Goal: Find specific page/section: Find specific page/section

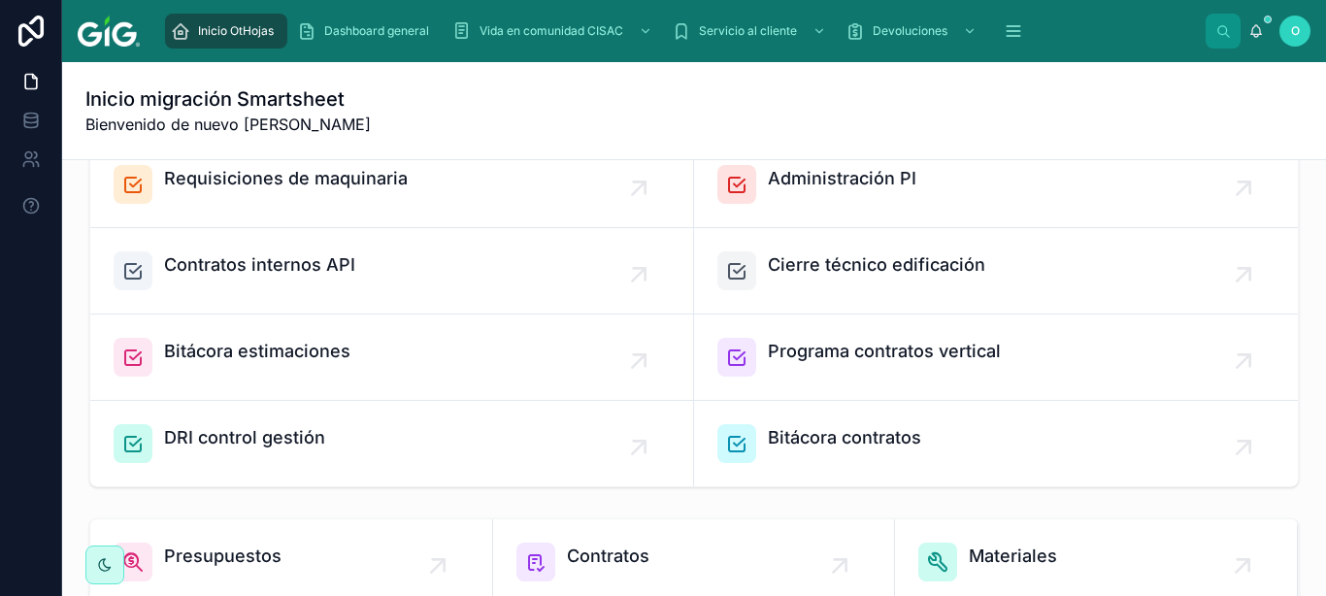
scroll to position [761, 0]
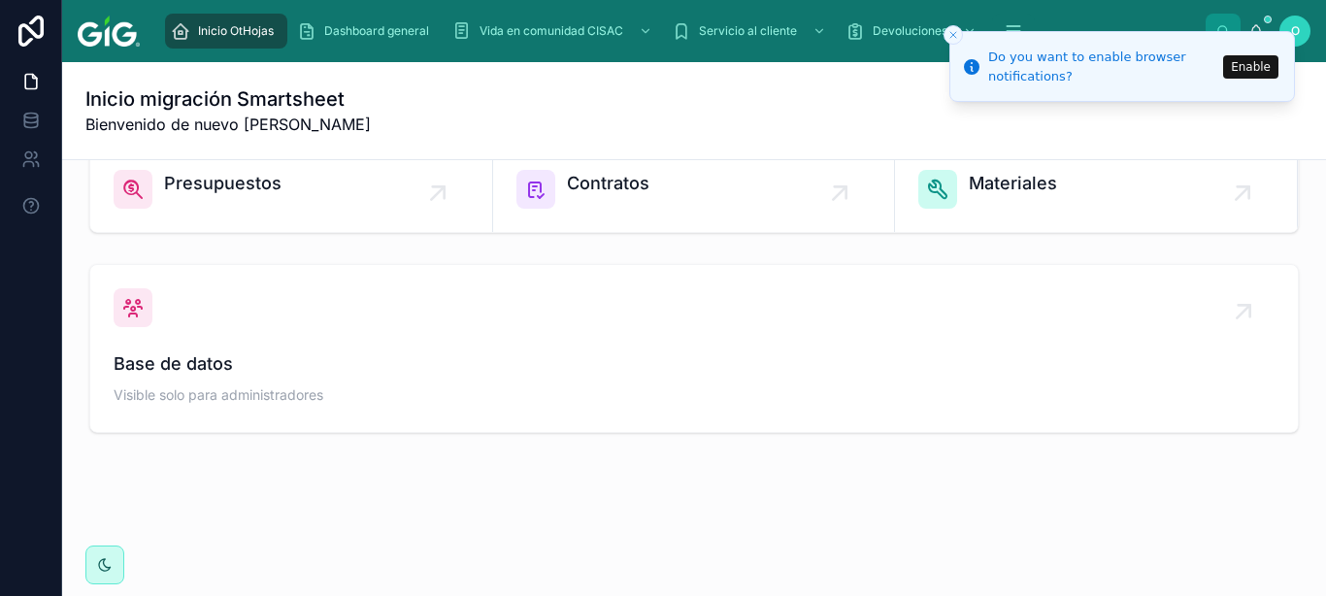
click at [1247, 66] on button "Enable" at bounding box center [1250, 66] width 55 height 23
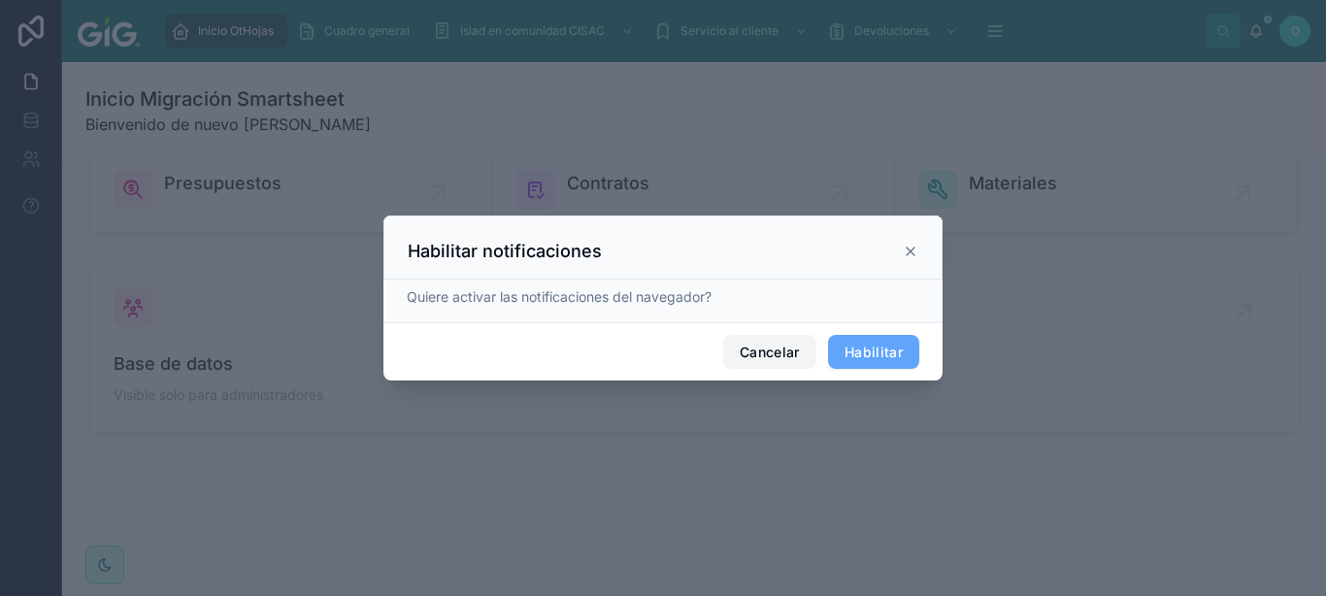
click at [786, 360] on button "Cancelar" at bounding box center [769, 352] width 93 height 35
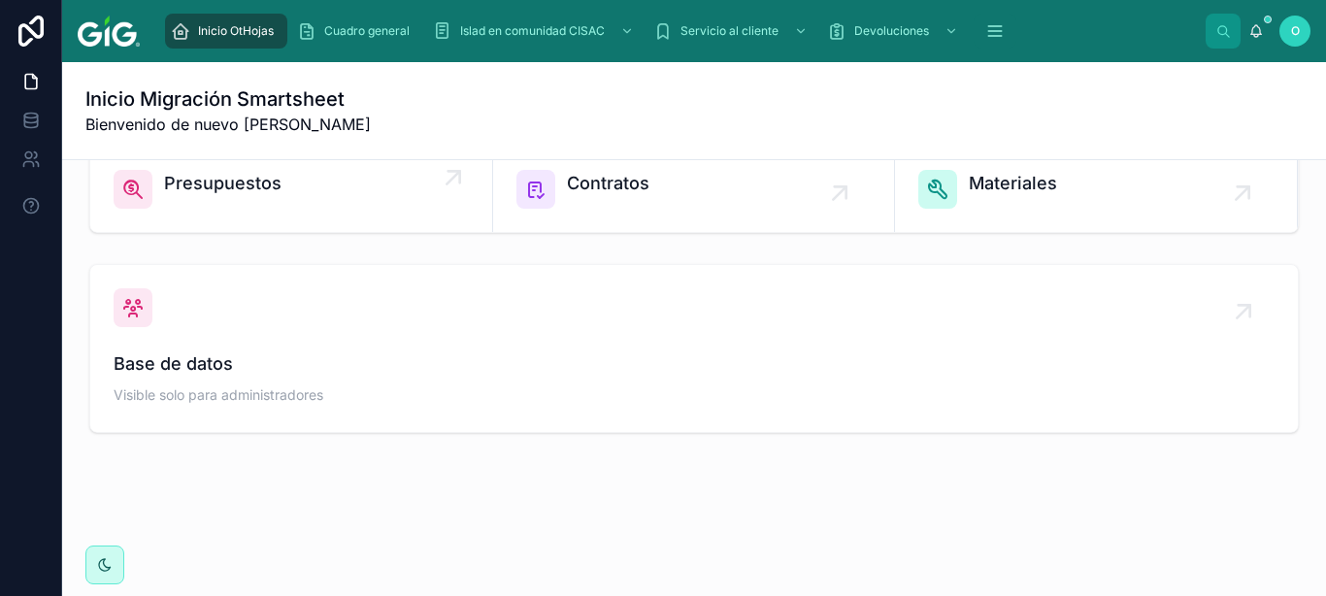
click at [252, 185] on span "Presupuestos" at bounding box center [222, 183] width 117 height 27
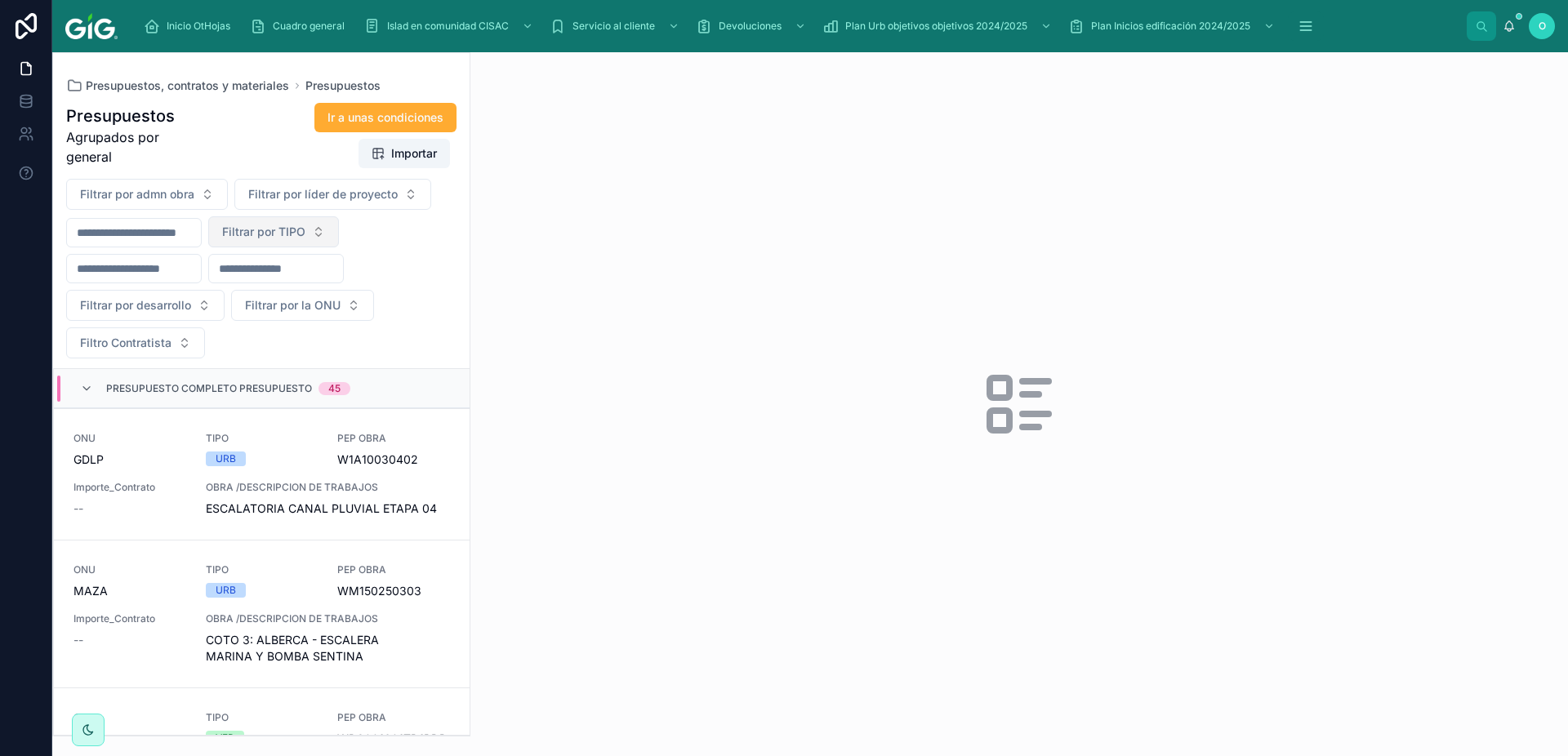
click at [339, 235] on button "Filtrar por TIPO" at bounding box center [273, 231] width 130 height 31
click at [262, 355] on div "VER" at bounding box center [314, 350] width 196 height 26
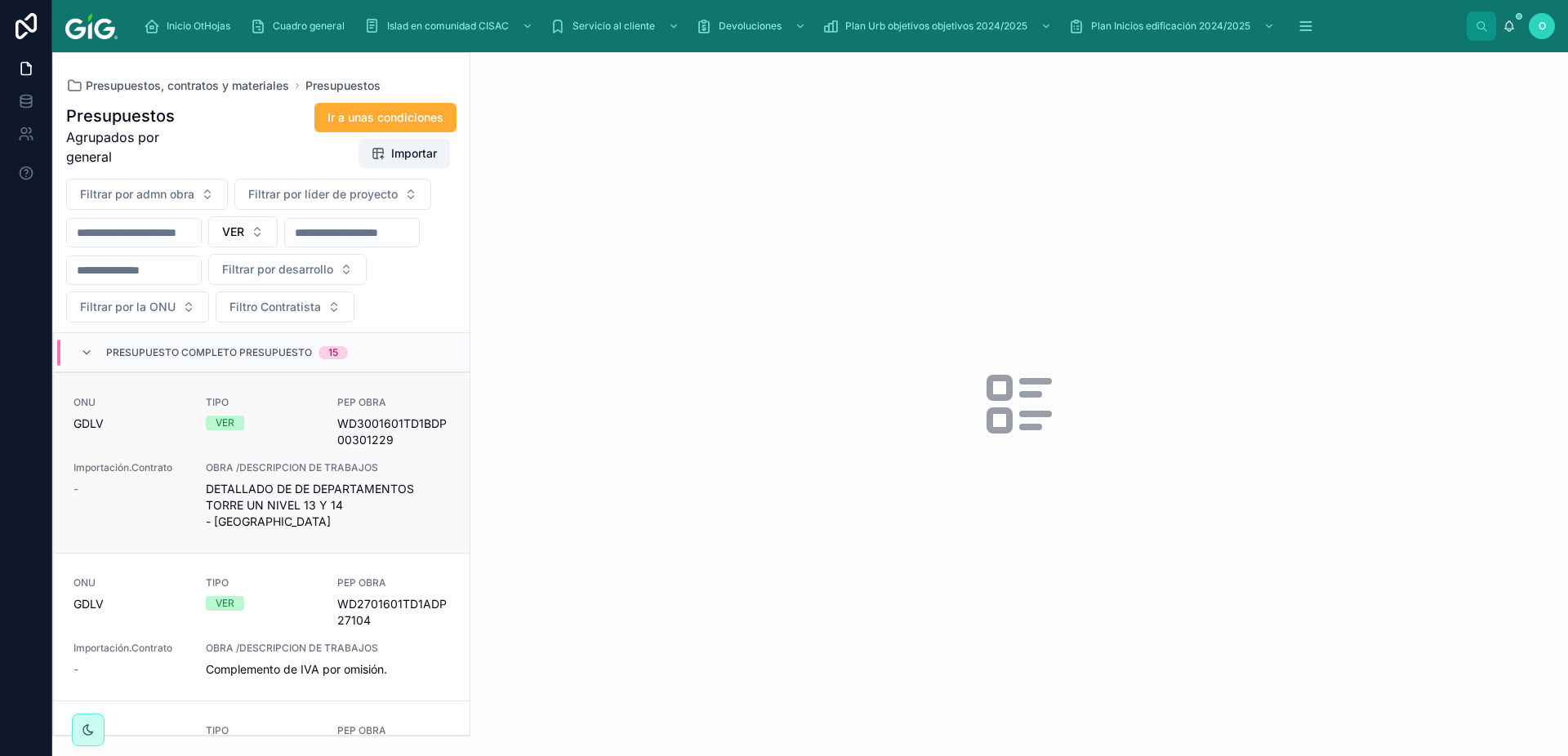
click at [276, 431] on div "VER" at bounding box center [262, 422] width 113 height 14
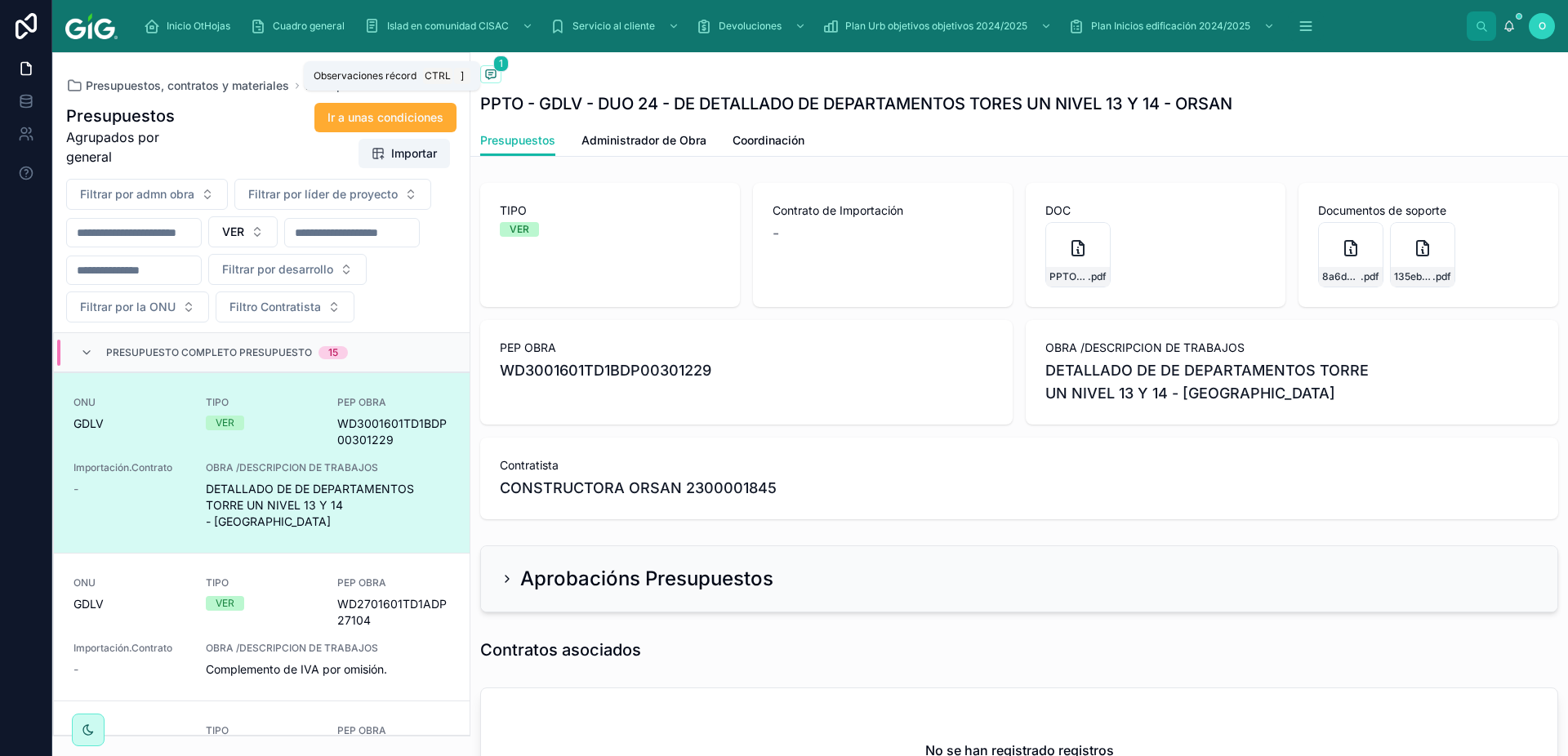
click at [490, 75] on icon at bounding box center [490, 75] width 3 height 0
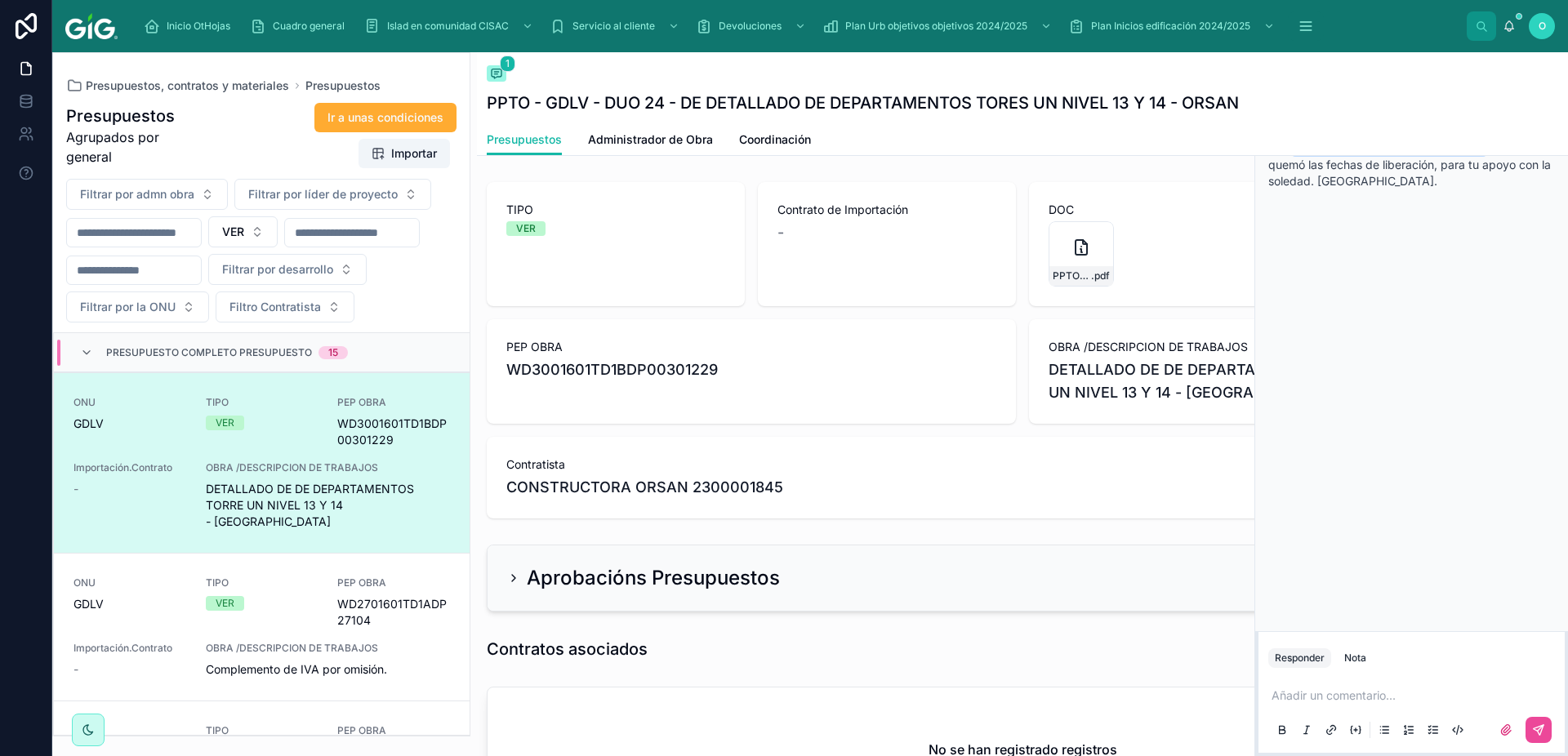
click at [1115, 75] on icon at bounding box center [1555, 72] width 13 height 13
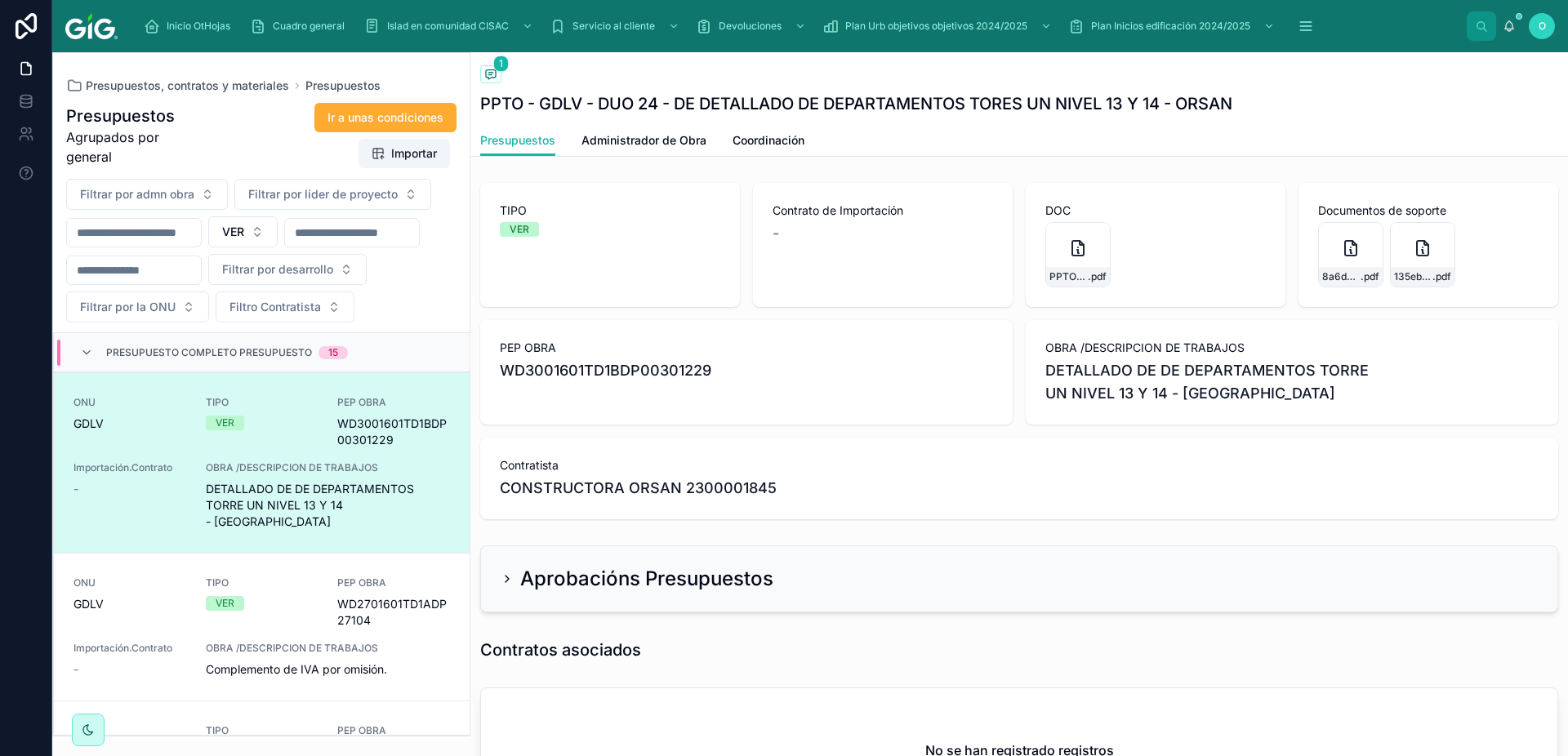
click at [491, 71] on icon at bounding box center [491, 75] width 10 height 9
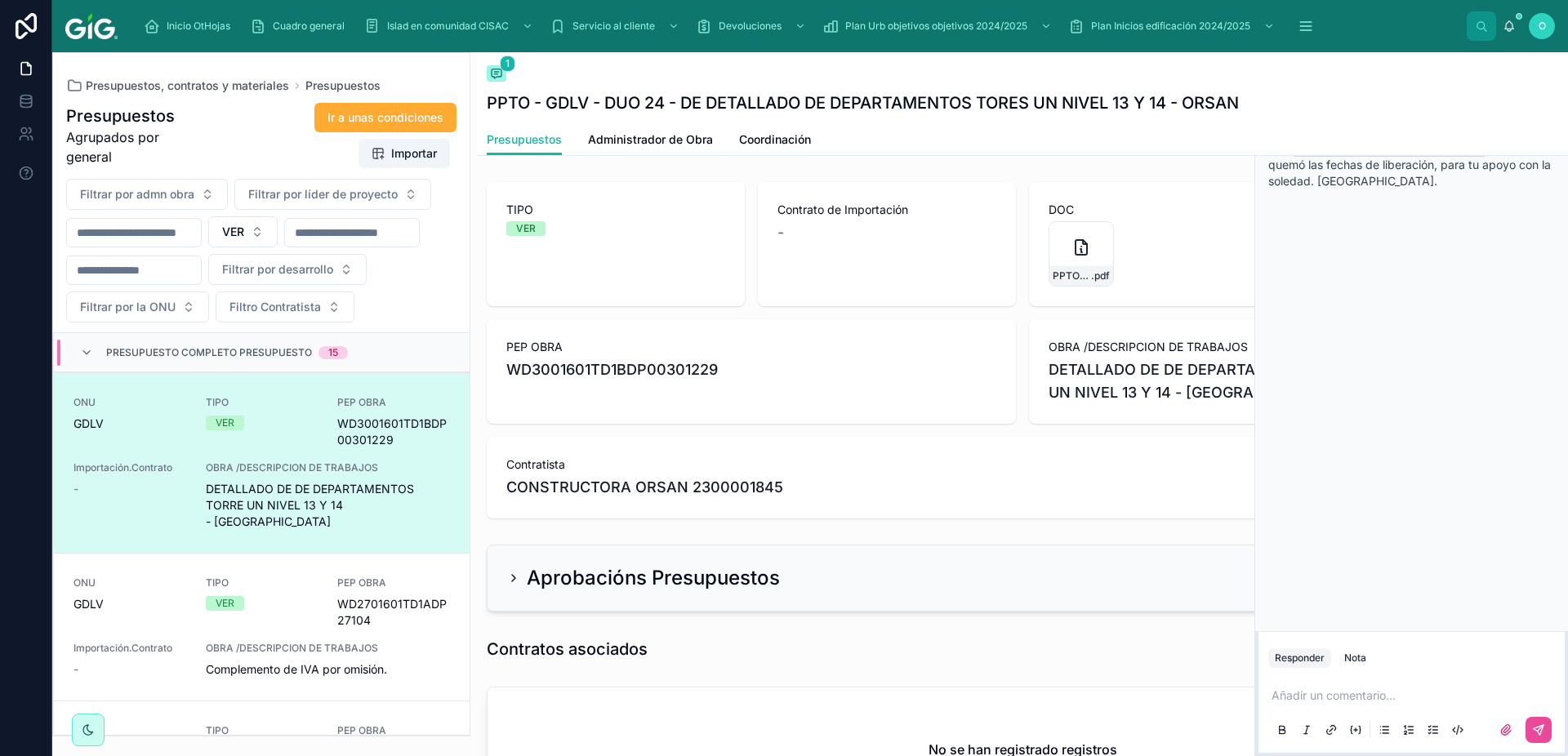
click at [1115, 93] on div "PPTO - GDLV - DUO 24 - DE DETALLADO DE DEPARTAMENTOS TORES UN NIVEL 13 Y 14 - O…" at bounding box center [1023, 103] width 1072 height 23
click at [1115, 119] on div "Back to Presupuestos Presupuestos 1 PPTO - GDLV - DUO 24 - DE DETALLADO DE DEPA…" at bounding box center [1023, 87] width 1072 height 71
click at [1115, 366] on div "[PERSON_NAME] [PERSON_NAME] [DATE] Hola [PERSON_NAME] [PERSON_NAME] buen dia, s…" at bounding box center [1412, 362] width 313 height 540
click at [1115, 264] on div "[PERSON_NAME] [PERSON_NAME] [DATE] Hola [PERSON_NAME] [PERSON_NAME] buen dia, s…" at bounding box center [1412, 362] width 313 height 540
drag, startPoint x: 142, startPoint y: 195, endPoint x: 104, endPoint y: 401, distance: 209.5
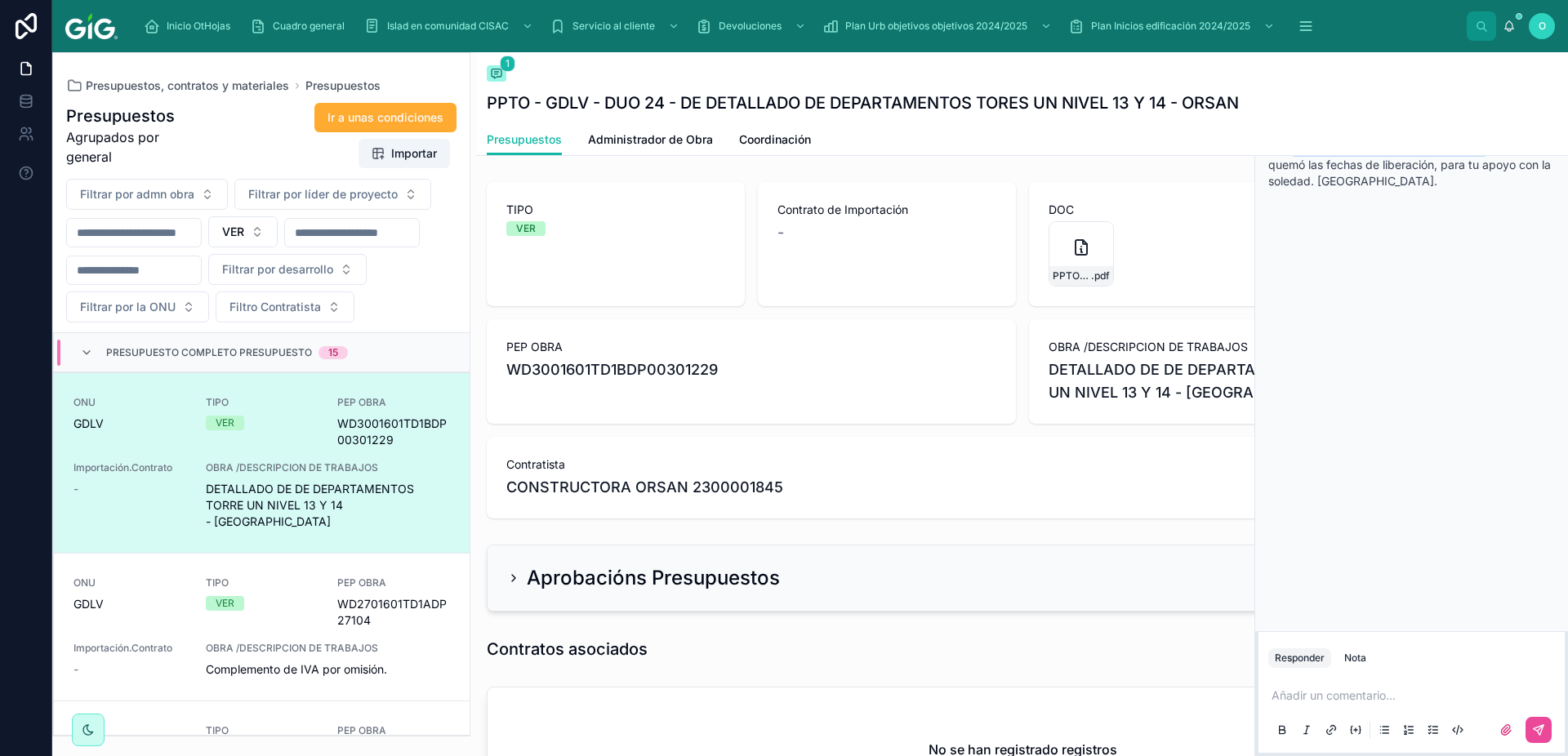
click at [103, 74] on div "Presupuestos, contratos y materiales Presupuestos Presupuestos Agrupados por ge…" at bounding box center [261, 394] width 418 height 685
click at [1115, 500] on div "TIPO VER Contrato de Importación - DOC PPTO---GDLV--DUO-24---DETALLADO-DE-DE-DE…" at bounding box center [1022, 500] width 1091 height 650
click at [273, 500] on div "VER" at bounding box center [262, 603] width 113 height 14
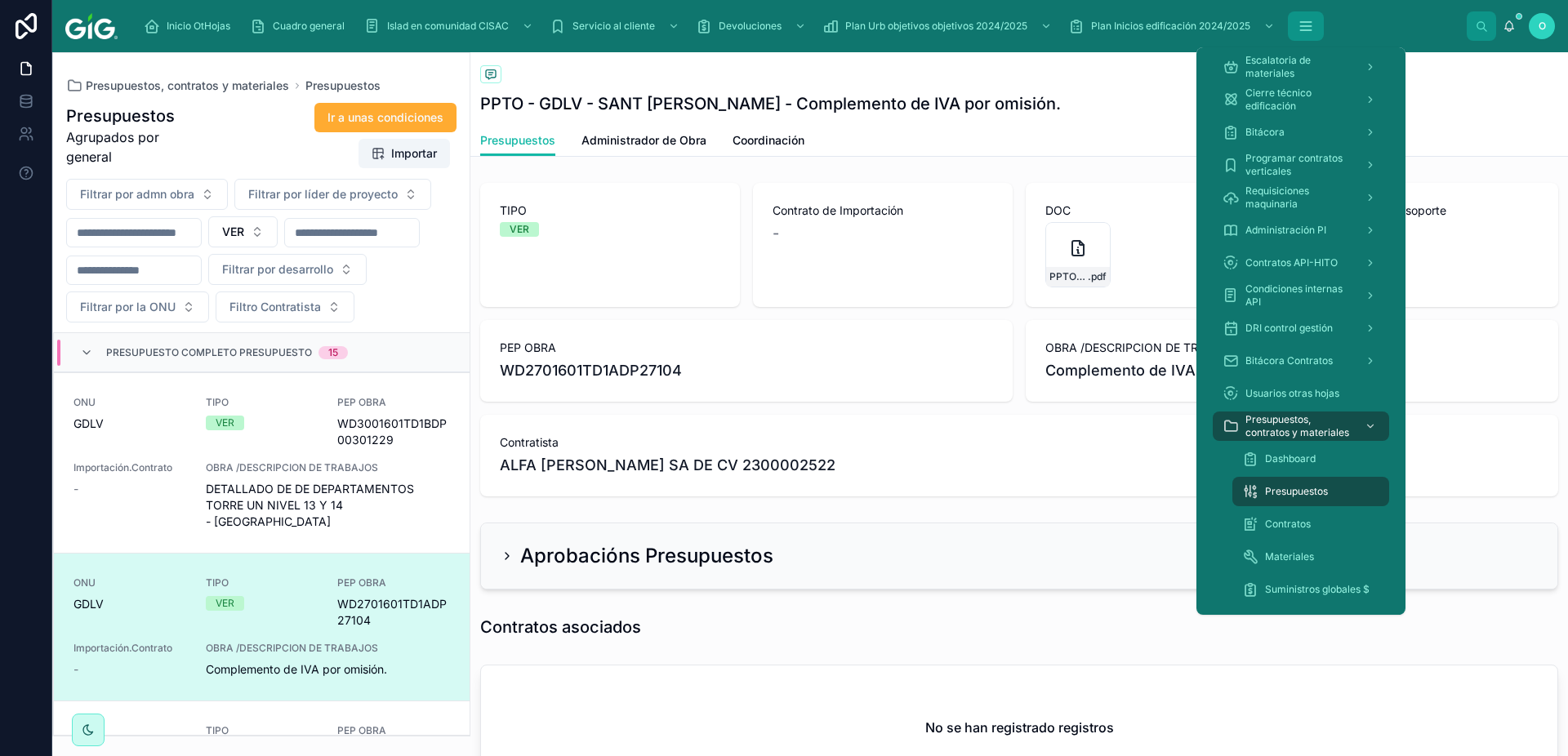
click at [1115, 28] on button "Contenido desplazable" at bounding box center [1306, 26] width 36 height 29
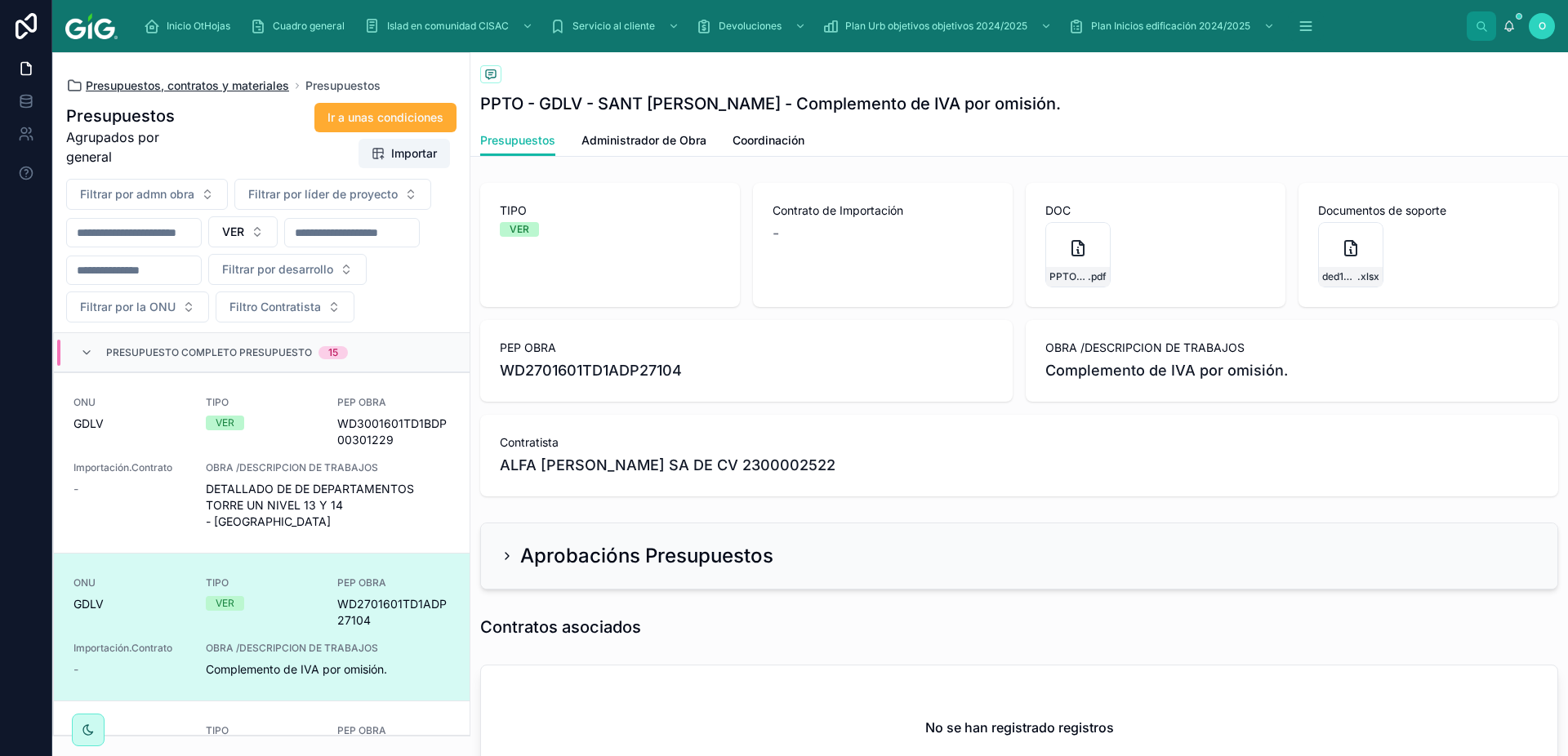
click at [192, 89] on span "Presupuestos, contratos y materiales" at bounding box center [188, 85] width 204 height 16
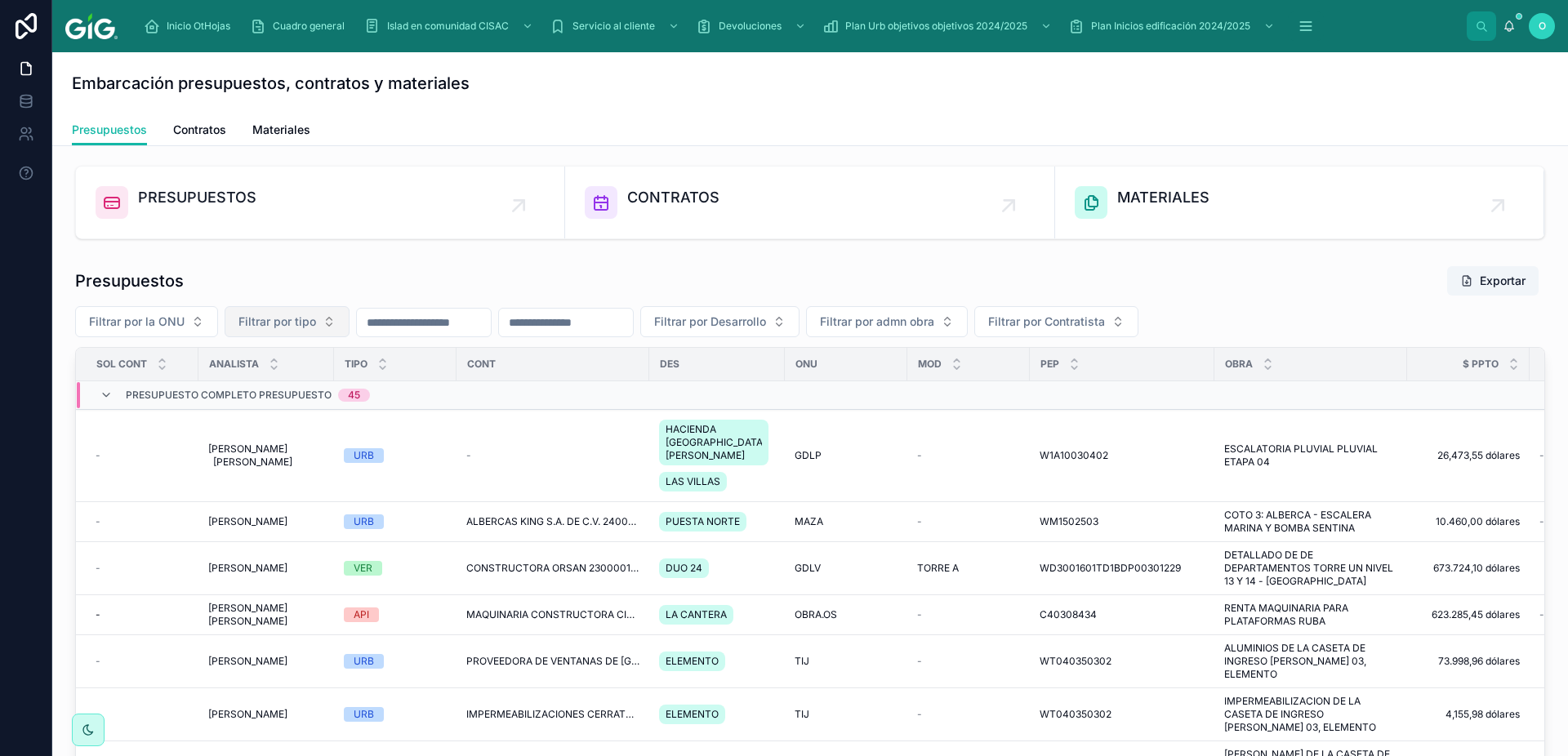
click at [327, 325] on button "Filtrar por tipo" at bounding box center [287, 321] width 125 height 31
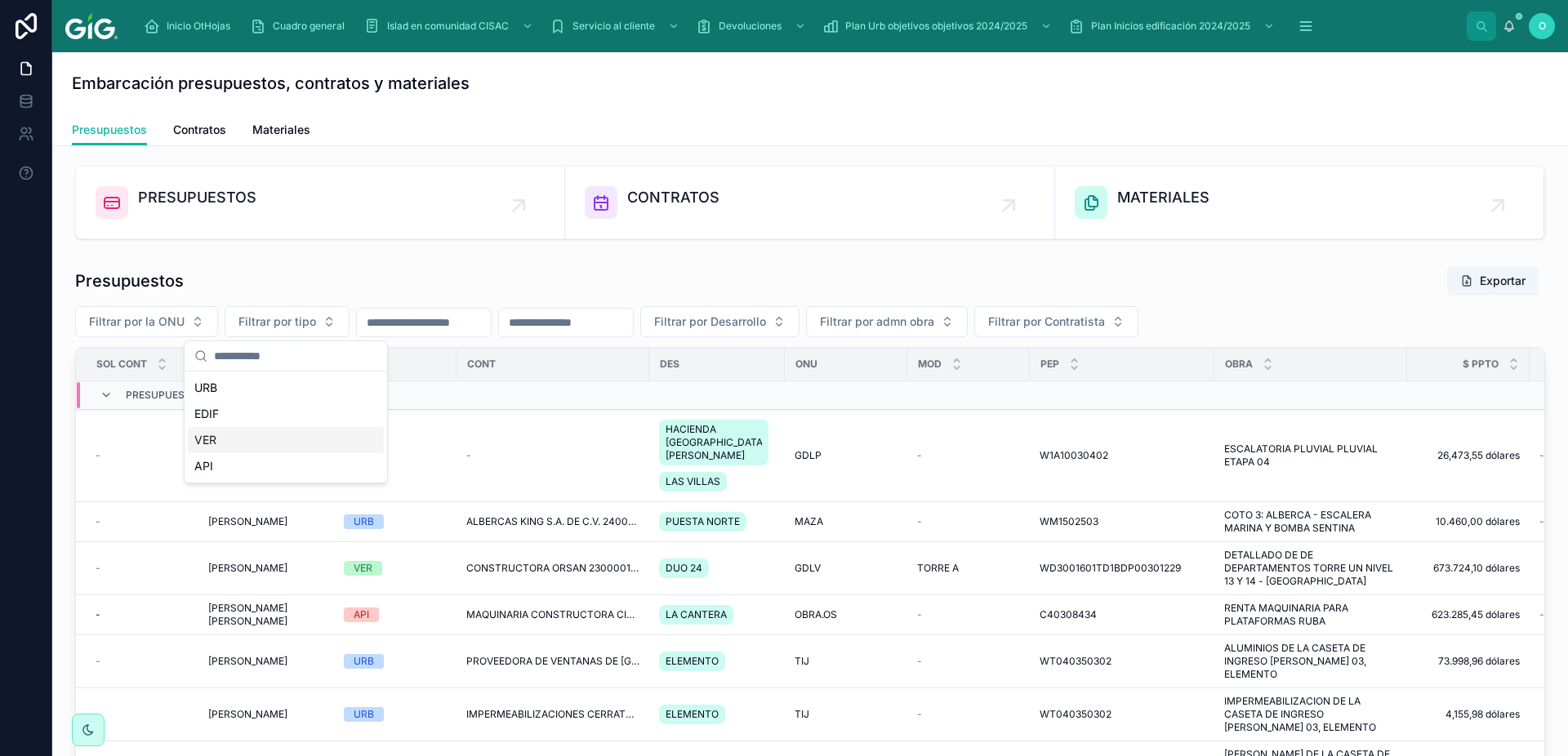
click at [266, 438] on div "VER" at bounding box center [285, 440] width 196 height 26
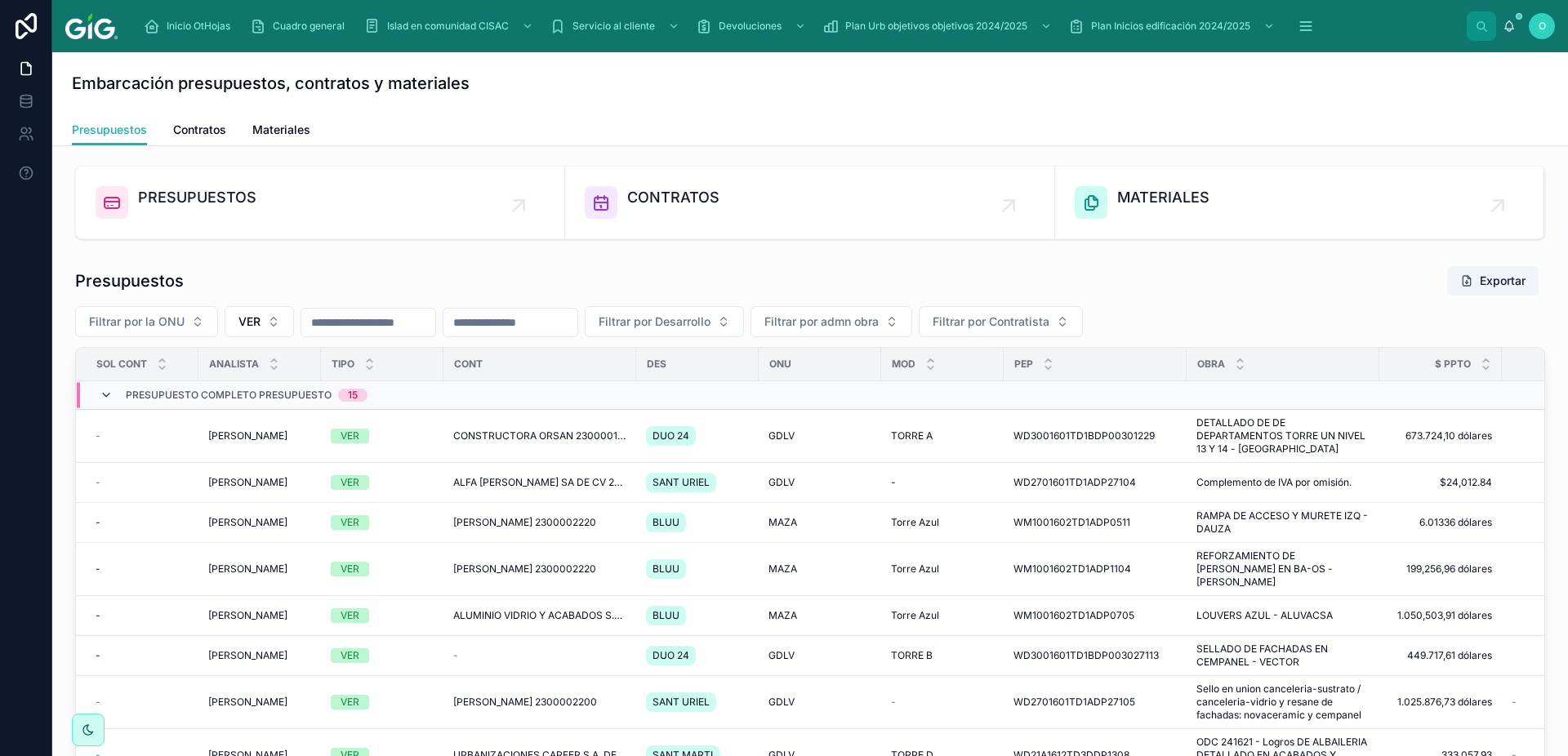
click at [106, 394] on icon at bounding box center [106, 395] width 13 height 13
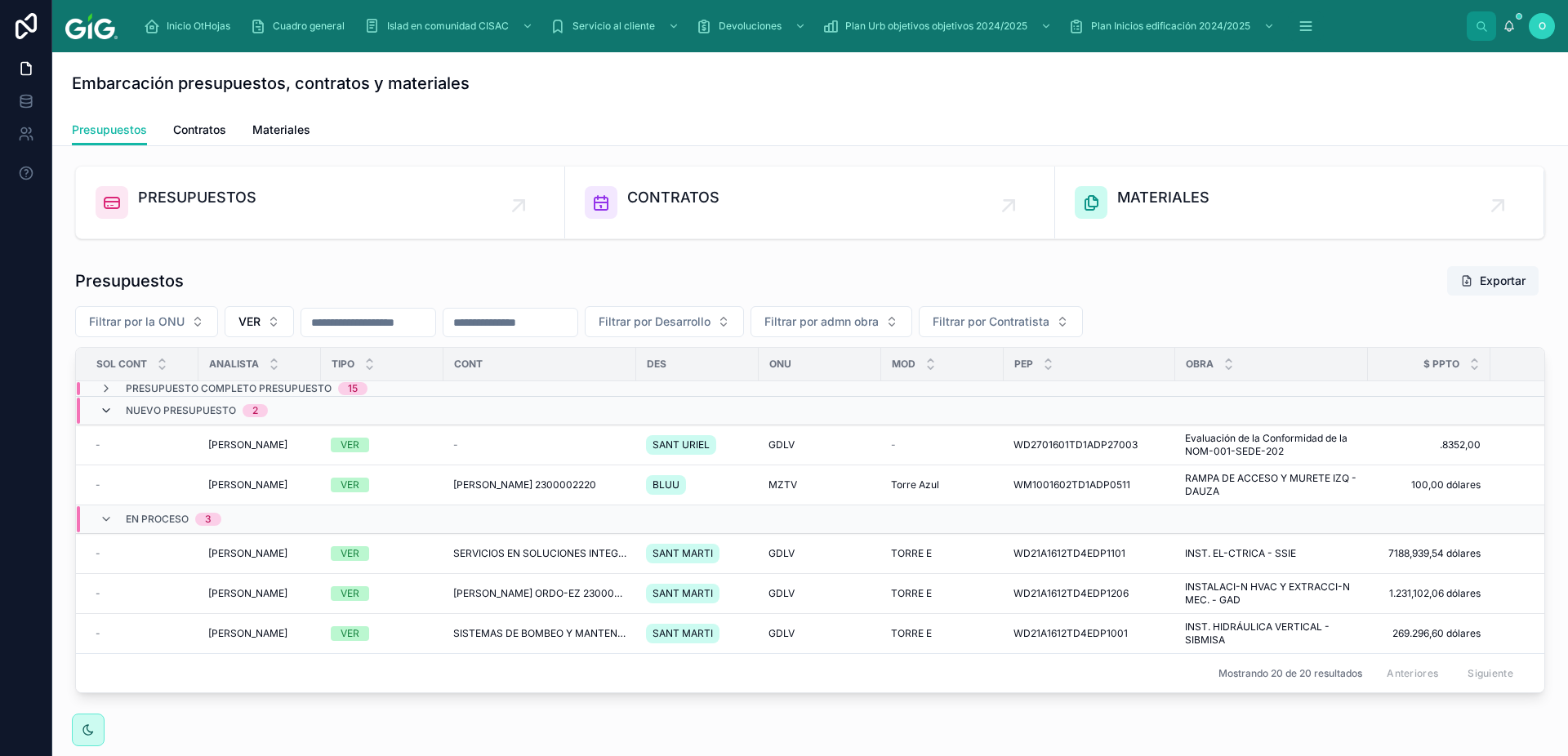
click at [105, 409] on icon at bounding box center [106, 411] width 13 height 13
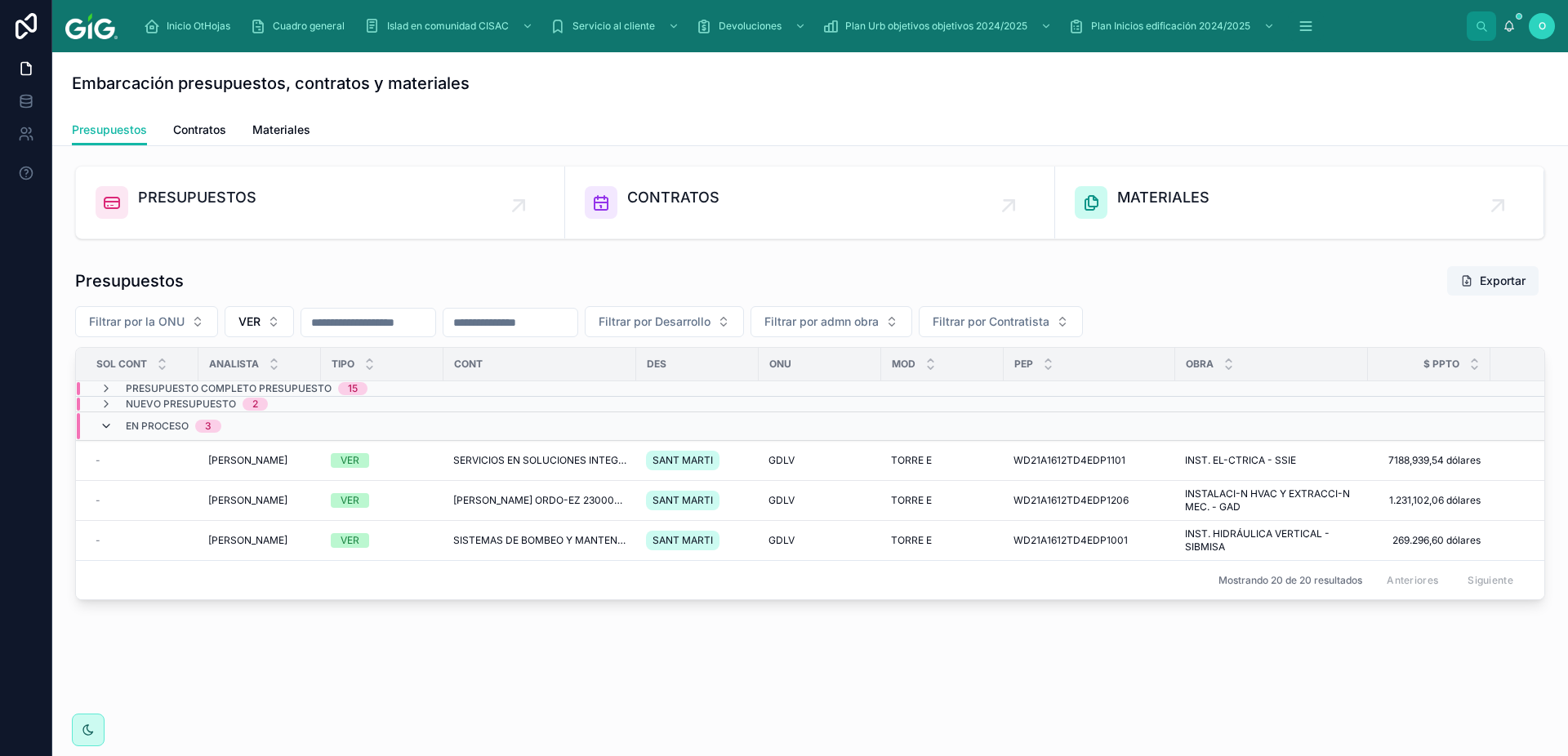
click at [105, 423] on icon at bounding box center [106, 426] width 13 height 13
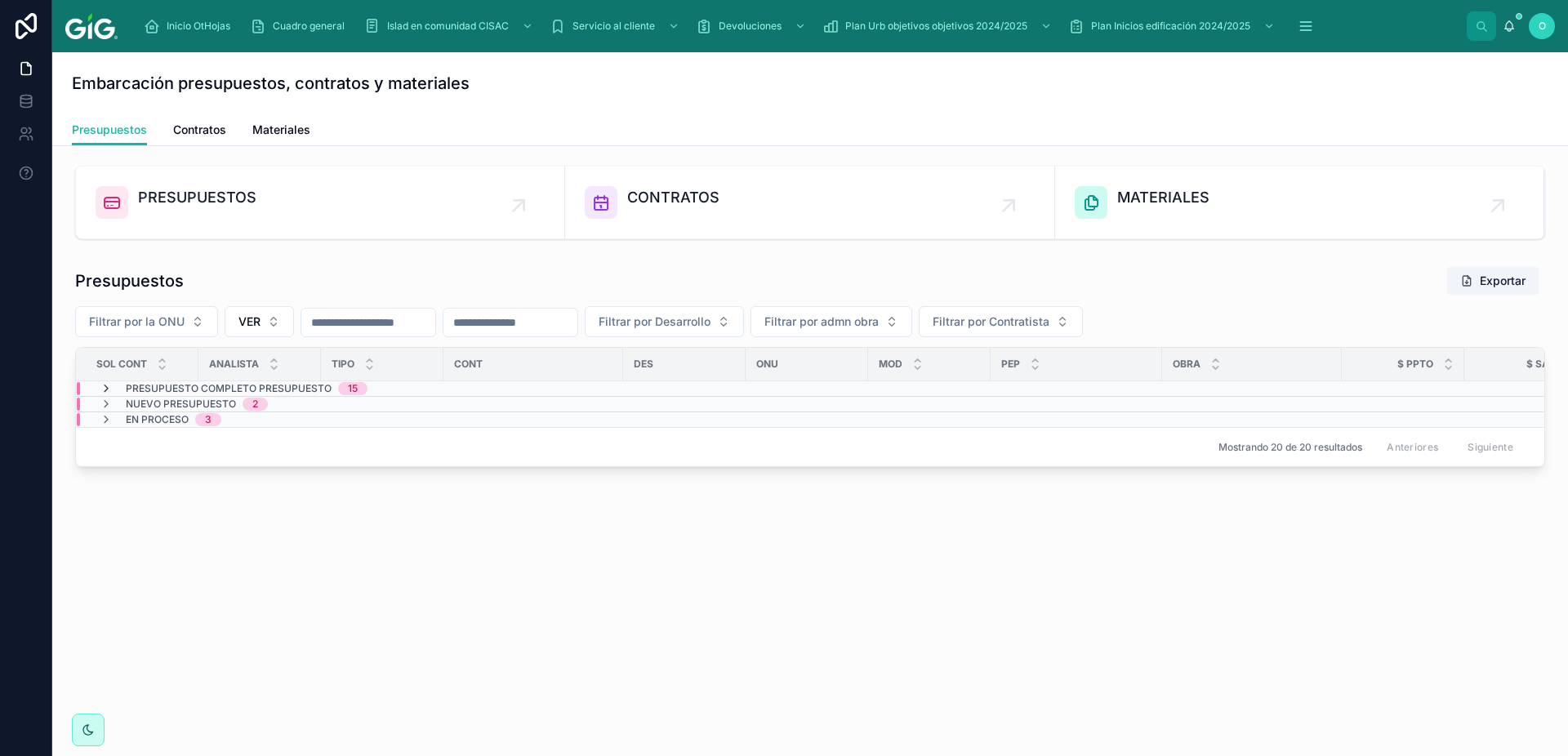
click at [106, 387] on icon at bounding box center [106, 389] width 13 height 13
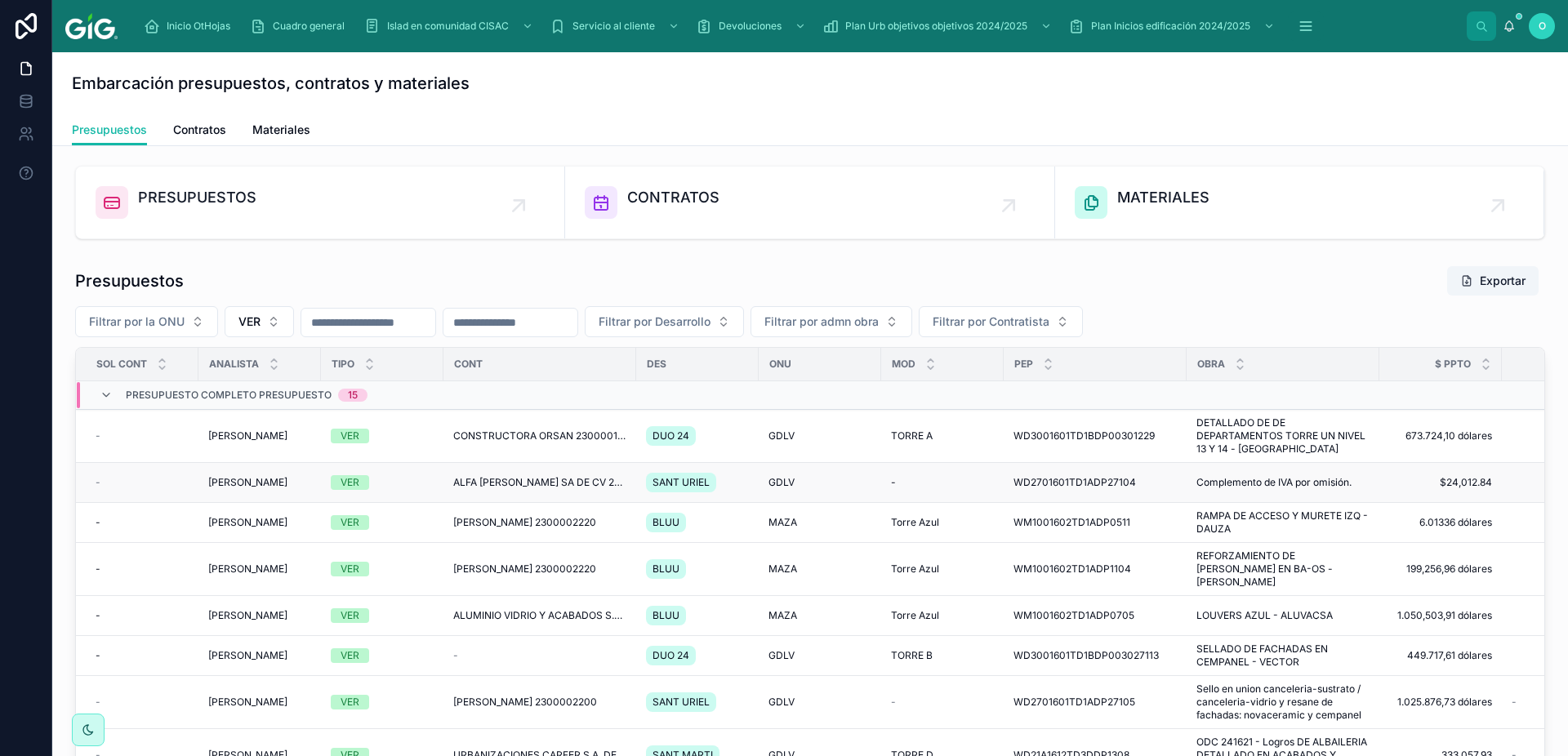
click at [98, 484] on span "-" at bounding box center [98, 483] width 5 height 13
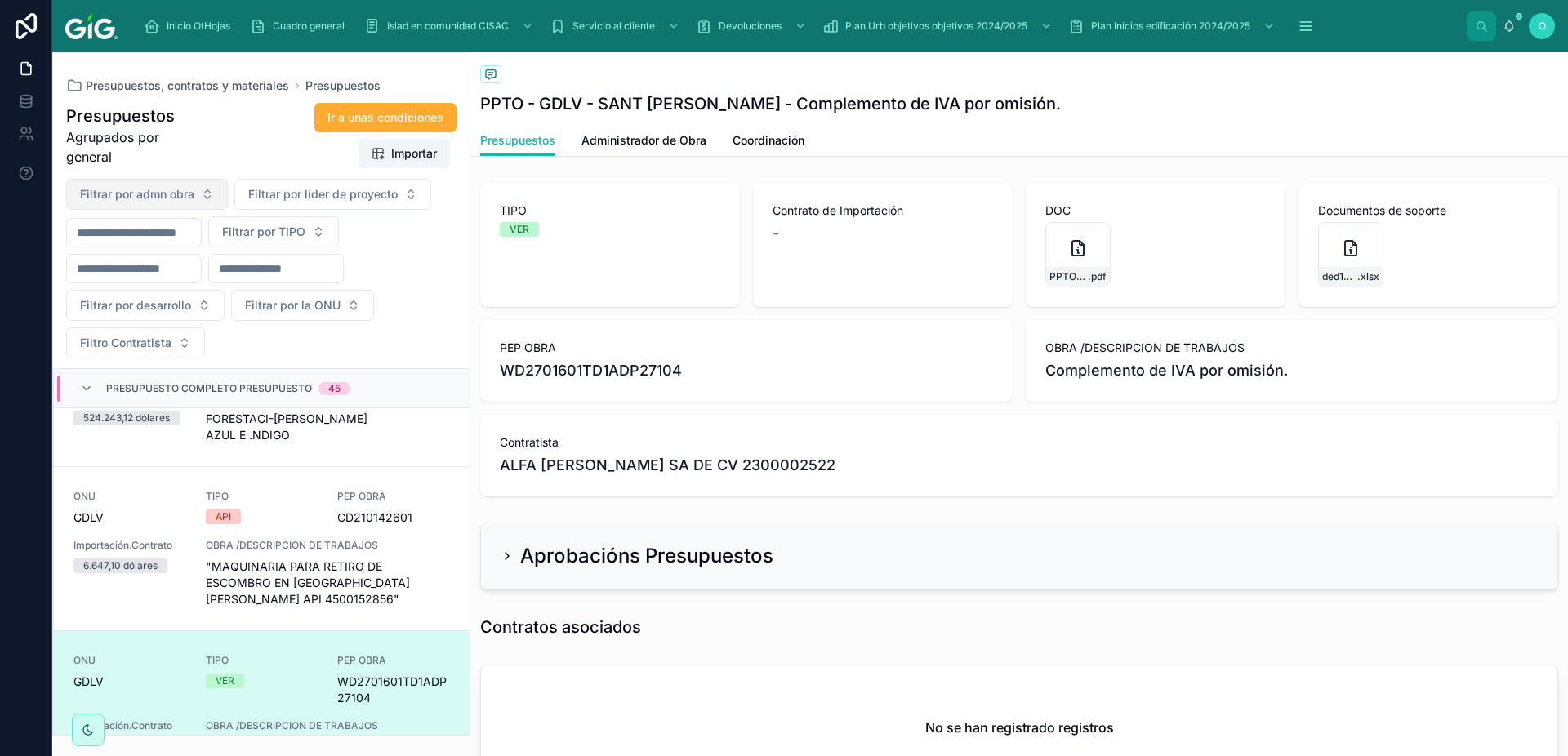
click at [201, 193] on button "Filtrar por admn obra" at bounding box center [147, 194] width 162 height 31
click at [230, 125] on div "Ir a unas condiciones Importar" at bounding box center [331, 135] width 252 height 67
click at [114, 89] on span "Presupuestos, contratos y materiales" at bounding box center [188, 85] width 204 height 16
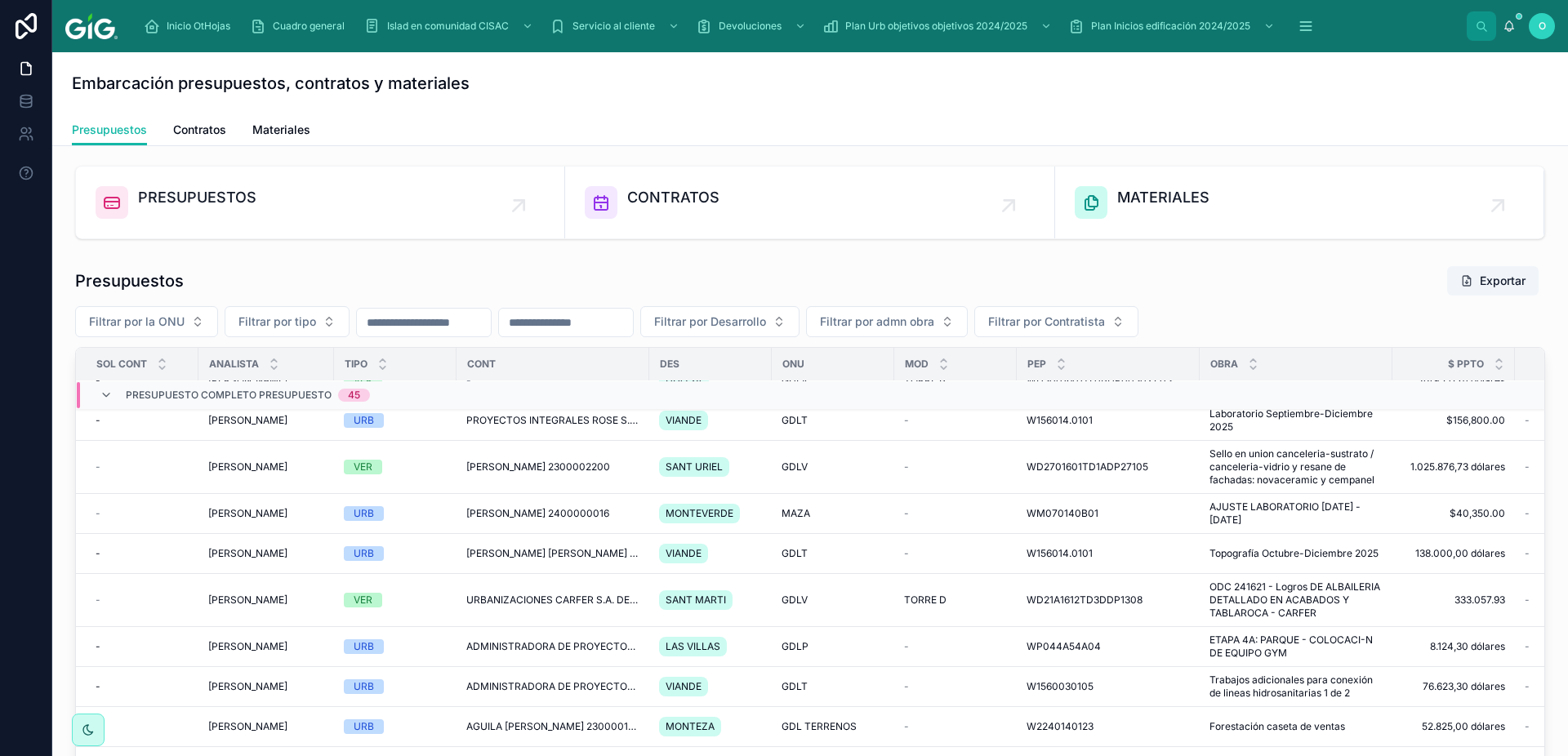
scroll to position [1330, 0]
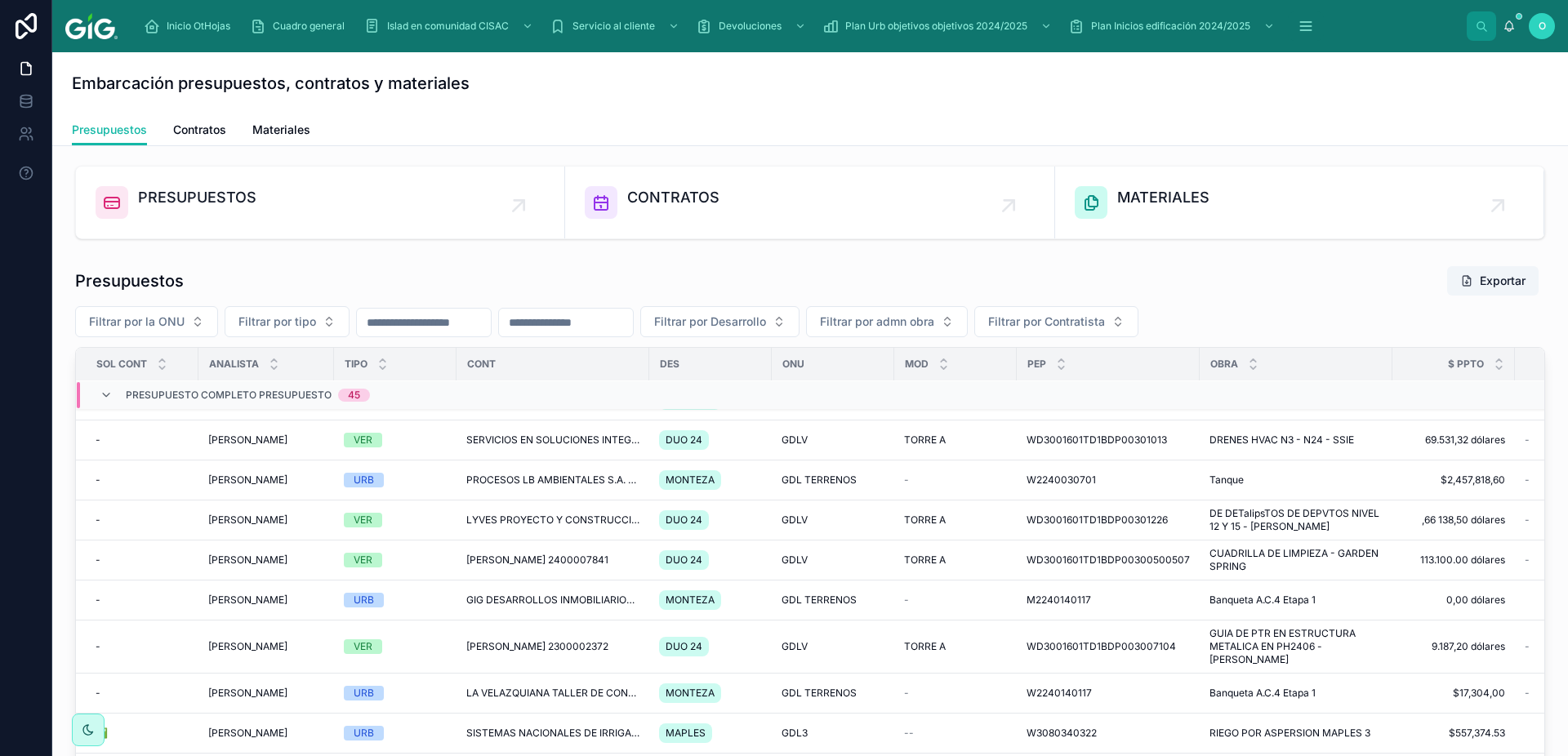
click at [944, 267] on div "Presupuestos Exportar" at bounding box center [810, 281] width 1470 height 31
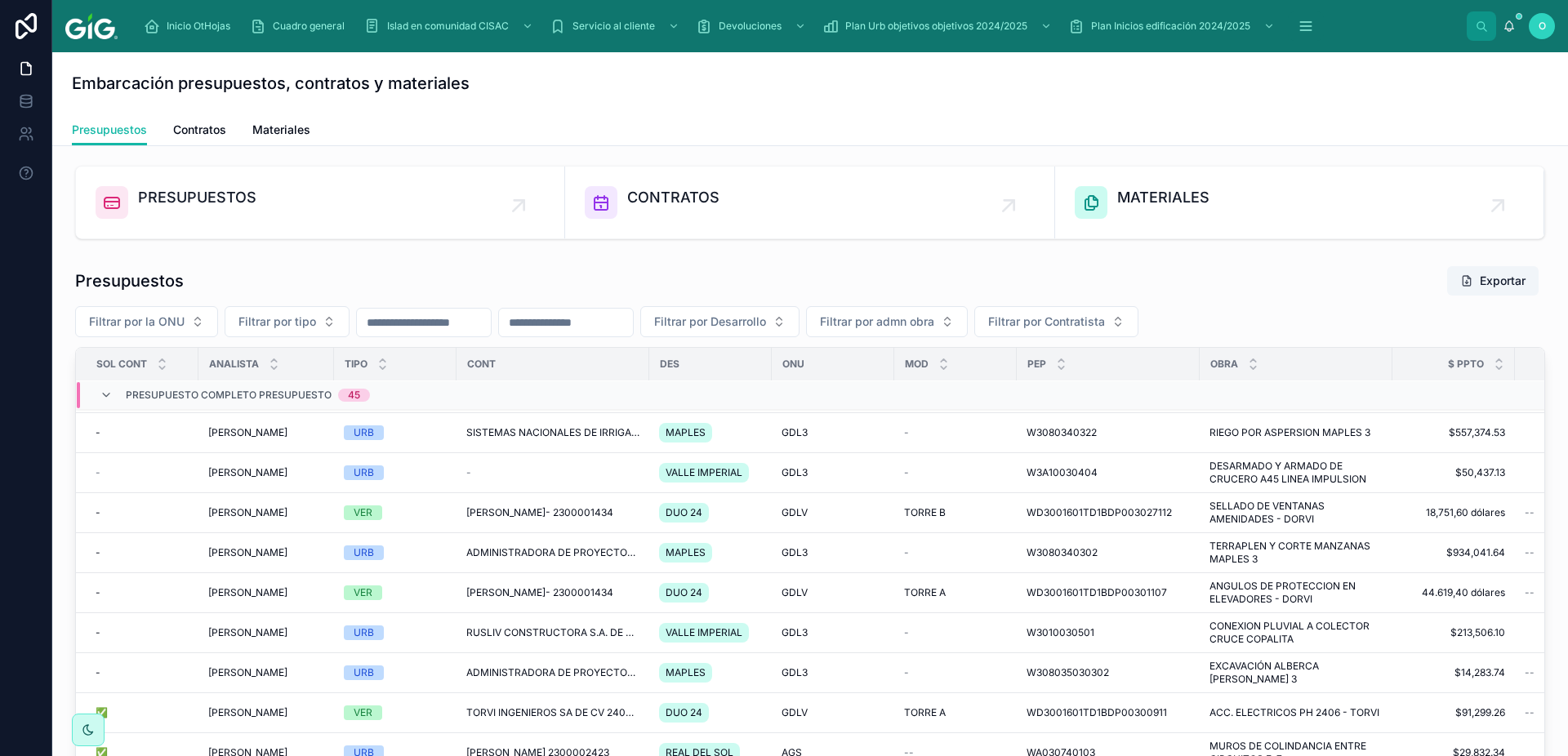
scroll to position [2039, 0]
